Goal: Check status: Check status

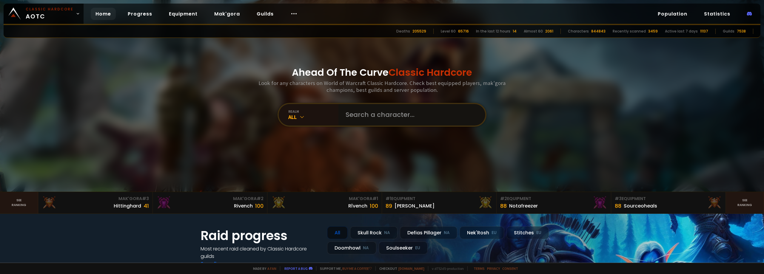
click at [358, 114] on input "text" at bounding box center [410, 114] width 136 height 21
type input "Stabaconda"
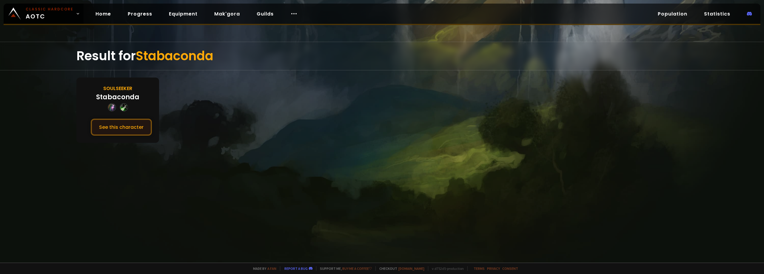
click at [121, 124] on button "See this character" at bounding box center [121, 127] width 61 height 17
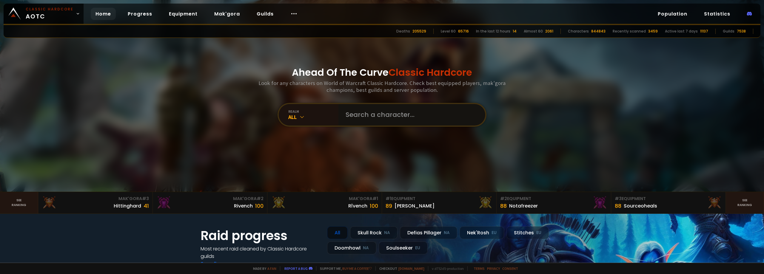
click at [367, 119] on input "text" at bounding box center [410, 114] width 136 height 21
type input "Sgtdesetmain"
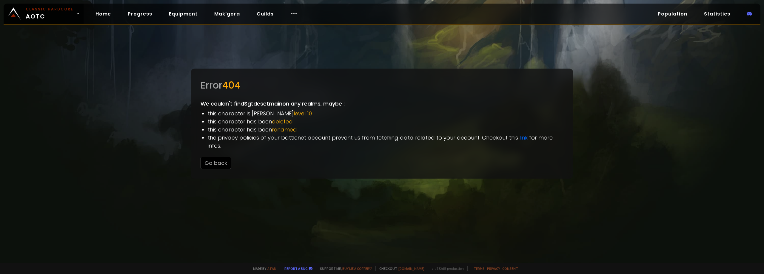
drag, startPoint x: 358, startPoint y: 107, endPoint x: 353, endPoint y: 107, distance: 4.3
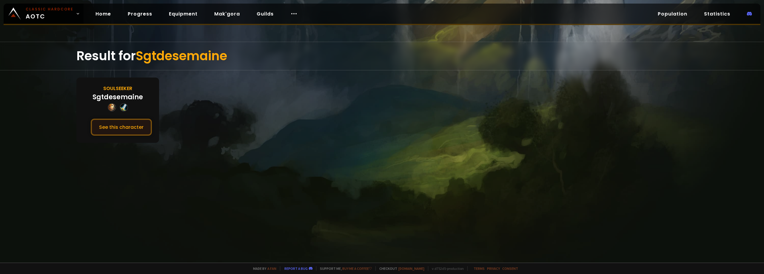
click at [136, 127] on button "See this character" at bounding box center [121, 127] width 61 height 17
